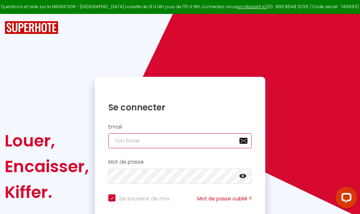
click at [173, 142] on input "email" at bounding box center [179, 140] width 143 height 15
type input "m"
checkbox input "true"
type input "ma"
checkbox input "true"
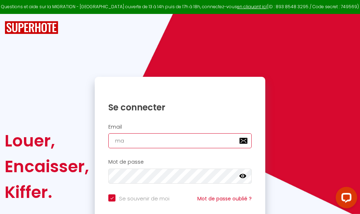
type input "mar"
checkbox input "true"
type input "marc"
checkbox input "true"
type input "marcd"
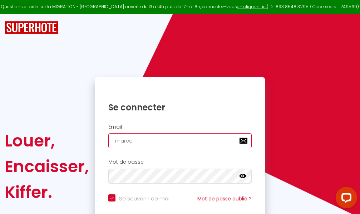
checkbox input "true"
type input "marcdp"
checkbox input "true"
type input "marcdpo"
checkbox input "true"
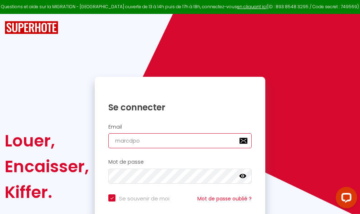
type input "marcdpoz"
checkbox input "true"
type input "marcdpoz."
checkbox input "true"
type input "marcdpoz.l"
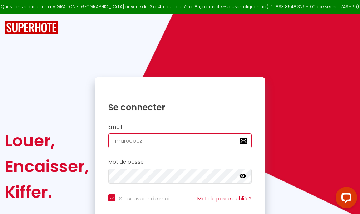
checkbox input "true"
type input "marcdpoz.lo"
checkbox input "true"
type input "marcdpoz.loc"
checkbox input "true"
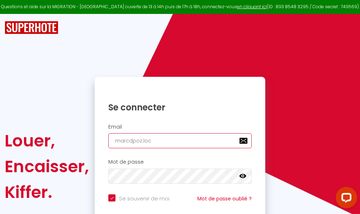
type input "marcdpoz.loca"
checkbox input "true"
type input "marcdpoz.locat"
checkbox input "true"
type input "marcdpoz.locati"
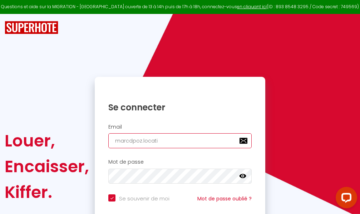
checkbox input "true"
type input "marcdpoz.locatio"
checkbox input "true"
type input "marcdpoz.location"
checkbox input "true"
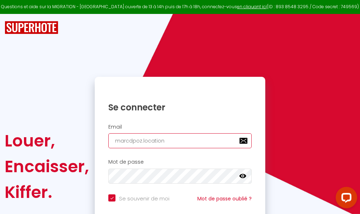
type input "marcdpoz.location@"
checkbox input "true"
type input "marcdpoz.location@g"
checkbox input "true"
type input "marcdpoz.location@gm"
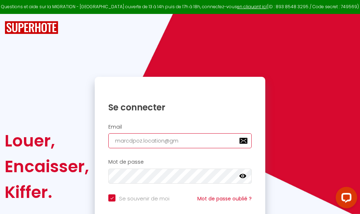
checkbox input "true"
type input "marcdpoz.location@gma"
checkbox input "true"
type input "marcdpoz.location@gmai"
checkbox input "true"
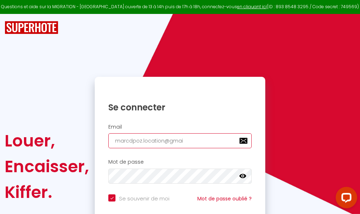
type input "[EMAIL_ADDRESS]"
checkbox input "true"
type input "[EMAIL_ADDRESS]."
checkbox input "true"
type input "marcdpoz.location@gmail.c"
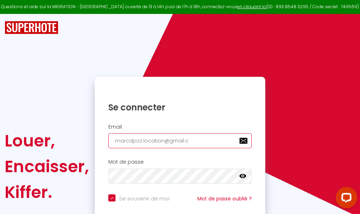
checkbox input "true"
type input "[EMAIL_ADDRESS][DOMAIN_NAME]"
checkbox input "true"
type input "[EMAIL_ADDRESS][DOMAIN_NAME]"
checkbox input "true"
